Goal: Find contact information: Find contact information

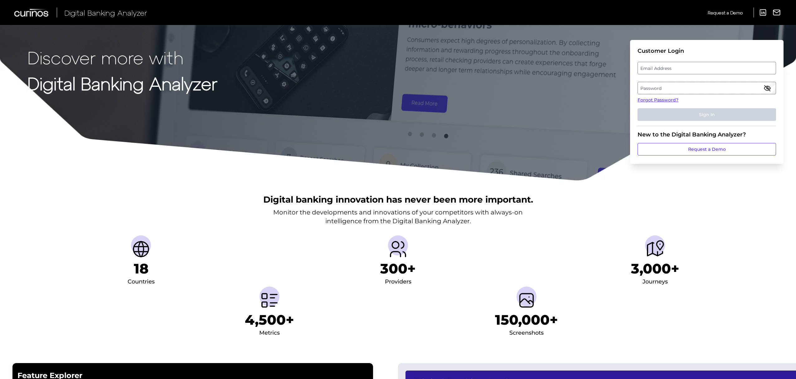
click at [679, 65] on label "Email Address" at bounding box center [707, 67] width 138 height 11
click at [679, 65] on input "email" at bounding box center [706, 68] width 138 height 12
click at [679, 65] on input "Email Address" at bounding box center [706, 68] width 138 height 12
type input "[PERSON_NAME][EMAIL_ADDRESS][PERSON_NAME][DOMAIN_NAME]"
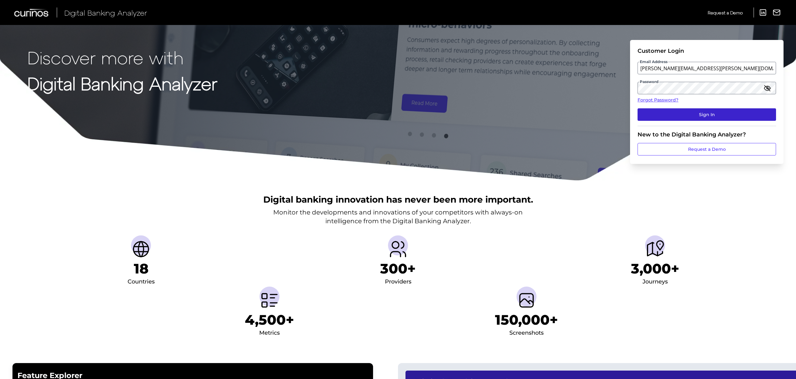
click at [700, 112] on button "Sign In" at bounding box center [706, 114] width 138 height 12
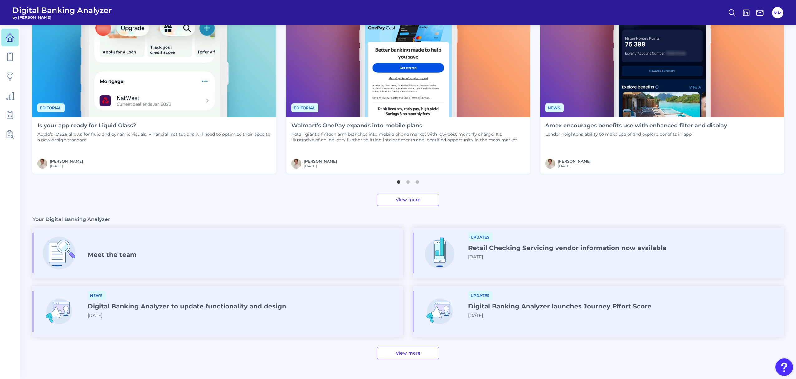
scroll to position [253, 0]
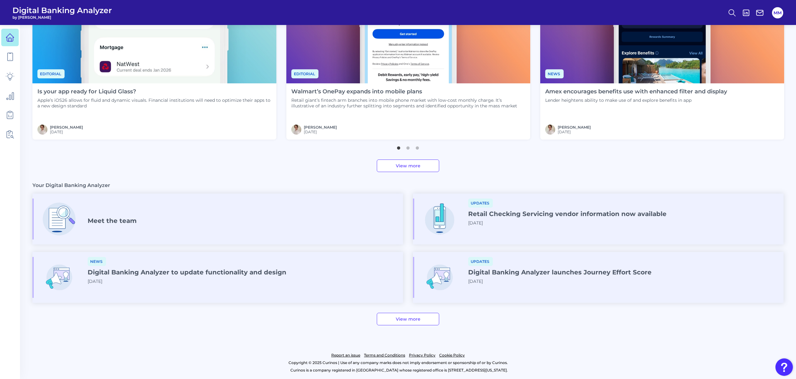
click at [252, 211] on div "Meet the team" at bounding box center [217, 218] width 370 height 41
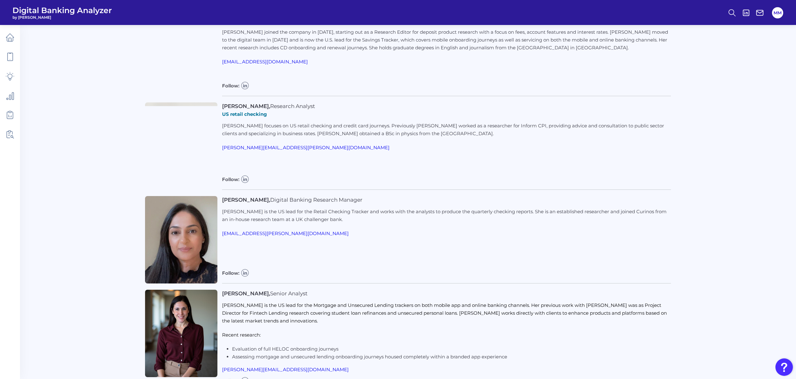
scroll to position [599, 0]
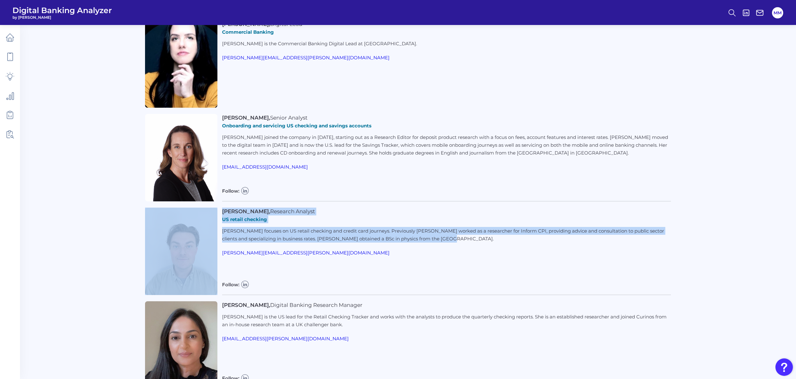
drag, startPoint x: 477, startPoint y: 239, endPoint x: 213, endPoint y: 211, distance: 265.0
click at [213, 211] on div "[PERSON_NAME], Research Analyst US retail checking [PERSON_NAME] focuses on US …" at bounding box center [408, 250] width 526 height 87
copy div "[PERSON_NAME], Research Analyst US retail checking [PERSON_NAME] focuses on US …"
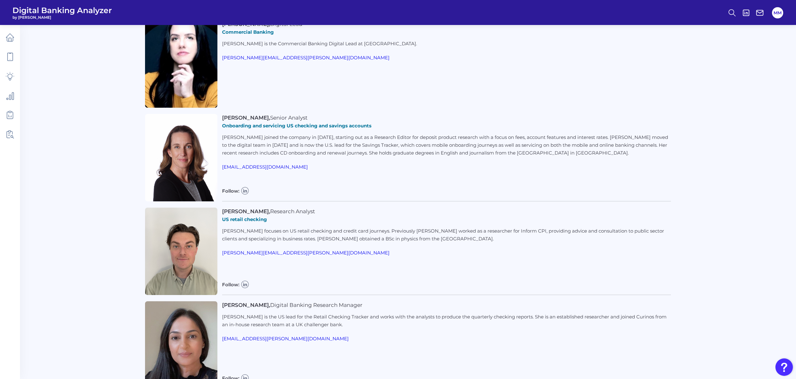
click at [630, 172] on div "[PERSON_NAME], Senior Analyst Onboarding and servicing US checking and savings …" at bounding box center [446, 157] width 449 height 87
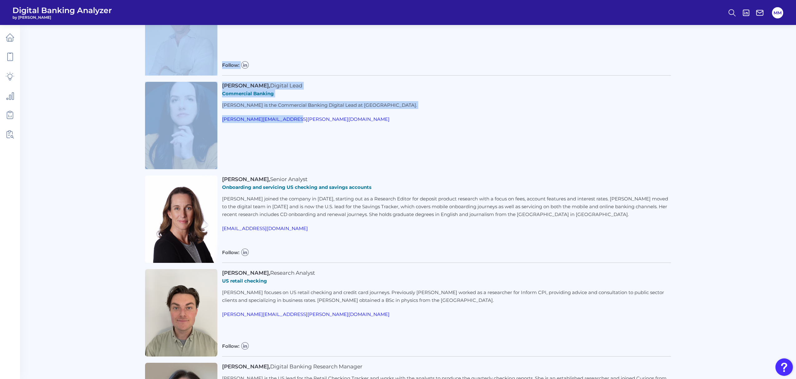
scroll to position [0, 0]
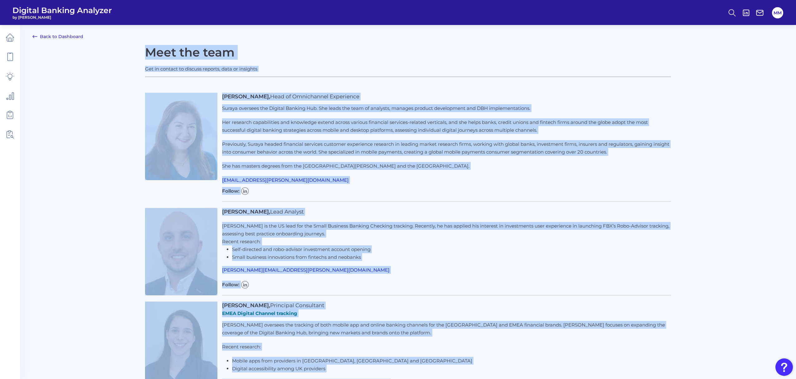
drag, startPoint x: 599, startPoint y: 57, endPoint x: 585, endPoint y: -48, distance: 106.0
click at [536, 123] on p "Her research capabilities and knowledge extend across various financial service…" at bounding box center [446, 126] width 449 height 16
